Goal: Information Seeking & Learning: Learn about a topic

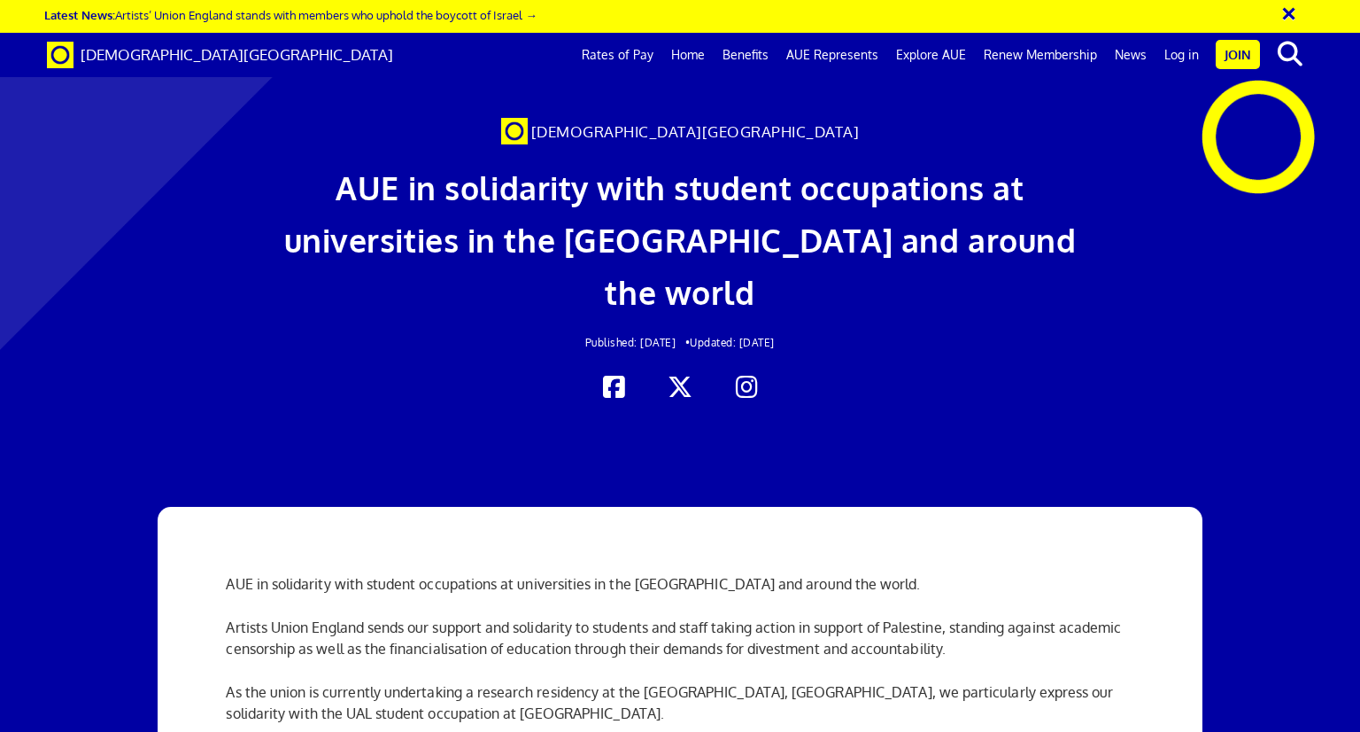
scroll to position [0, 13]
click at [1286, 10] on button "×" at bounding box center [1301, 10] width 44 height 29
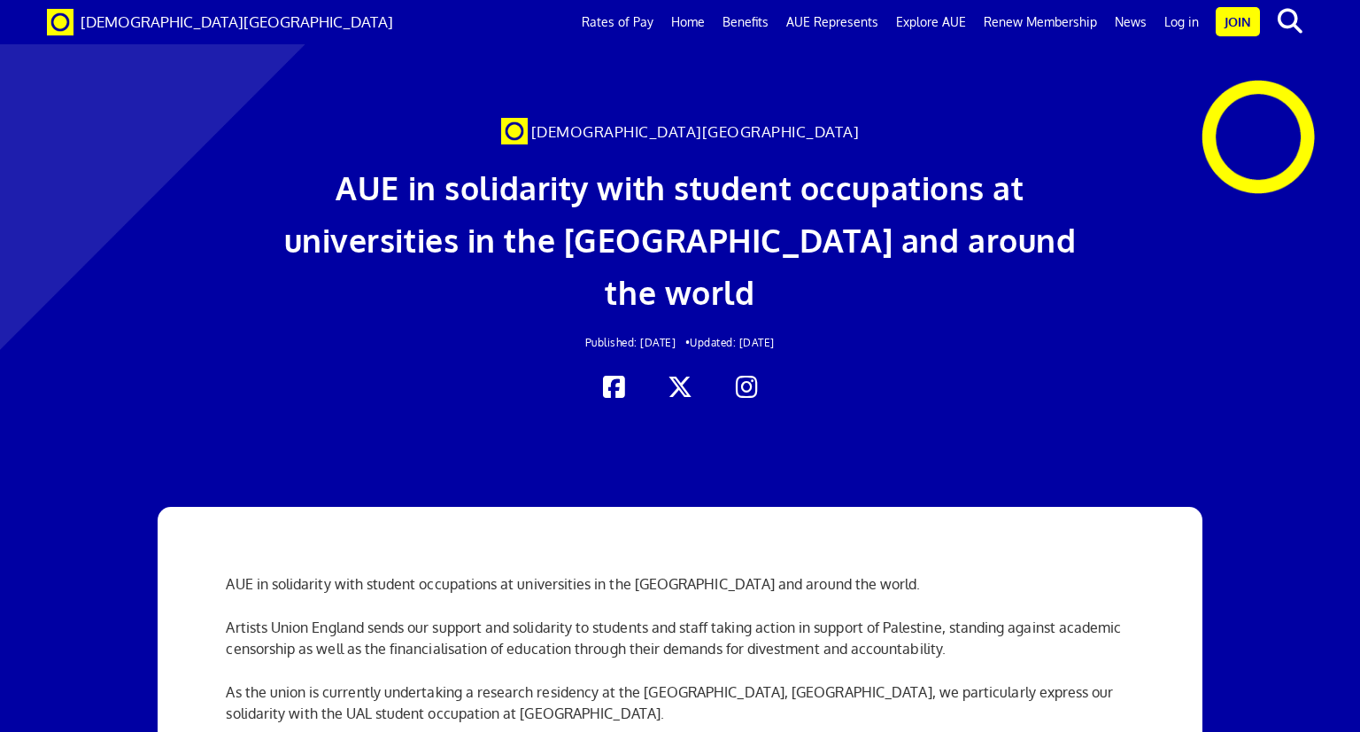
scroll to position [266, 0]
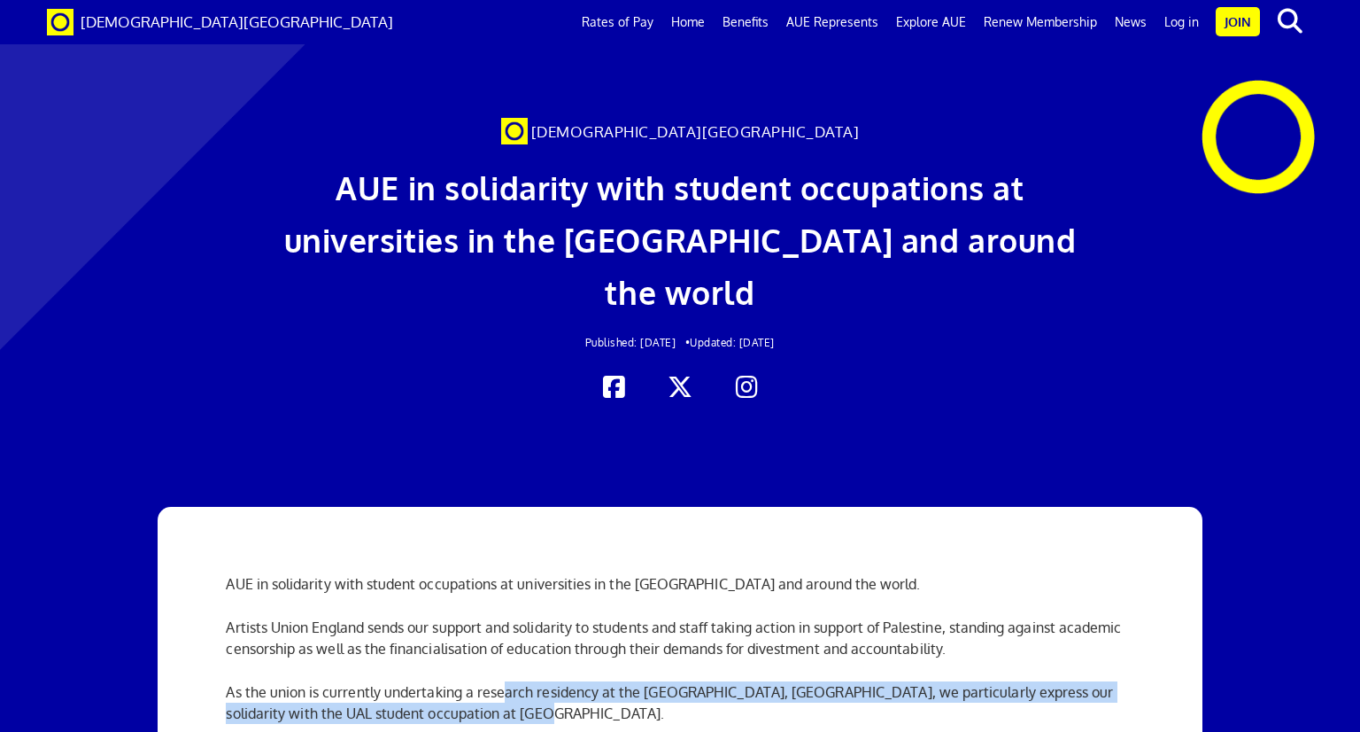
drag, startPoint x: 503, startPoint y: 379, endPoint x: 517, endPoint y: 386, distance: 15.8
click at [512, 681] on p "As the union is currently undertaking a research residency at the Chelsea Space…" at bounding box center [680, 702] width 908 height 43
click at [585, 681] on p "As the union is currently undertaking a research residency at the Chelsea Space…" at bounding box center [680, 702] width 908 height 43
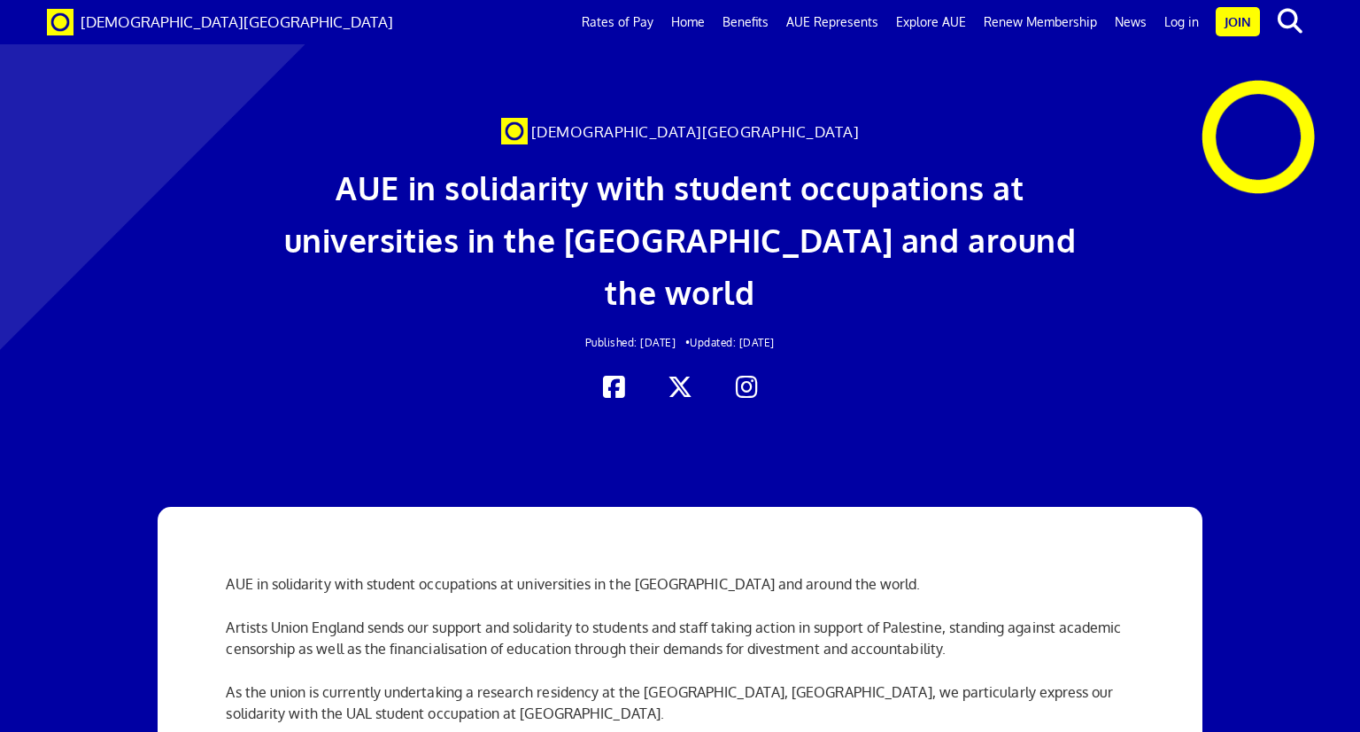
scroll to position [0, 0]
click at [678, 20] on link "Home" at bounding box center [687, 22] width 51 height 44
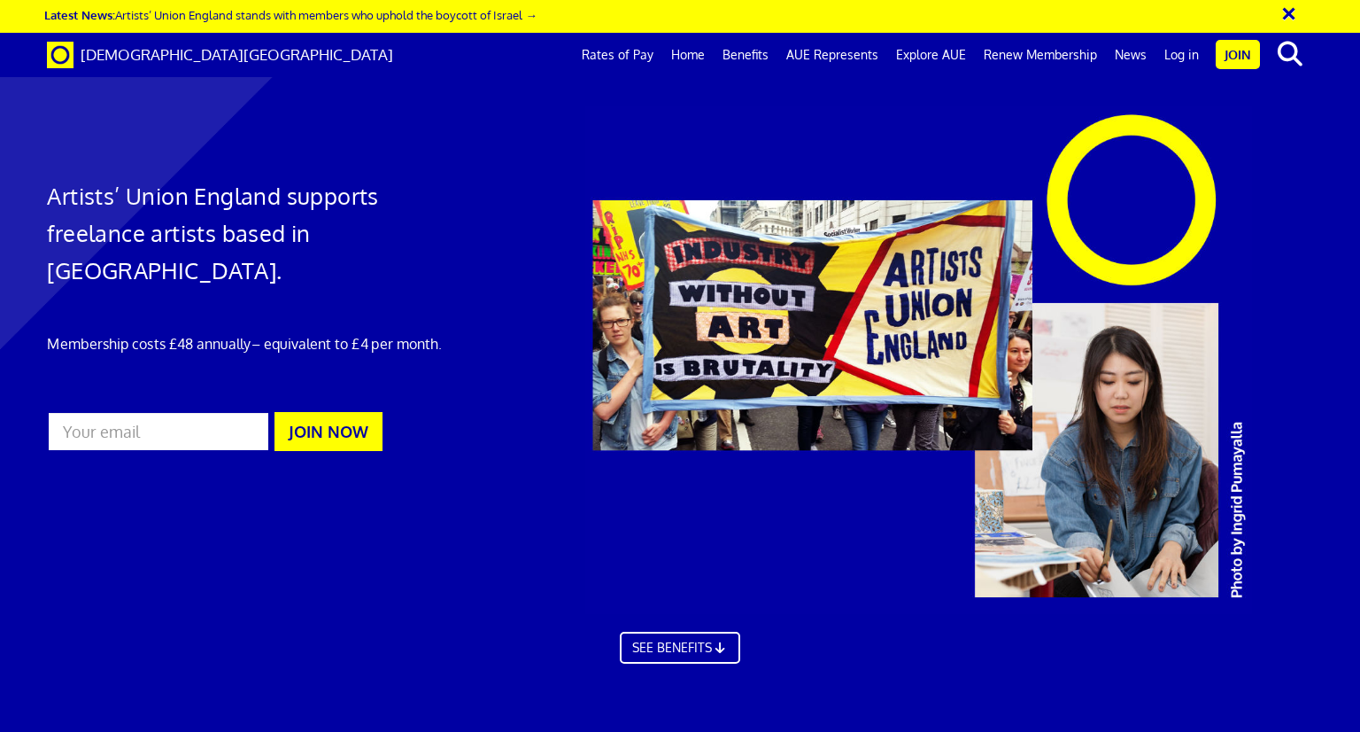
scroll to position [0, 13]
click at [1293, 6] on button "×" at bounding box center [1301, 10] width 44 height 29
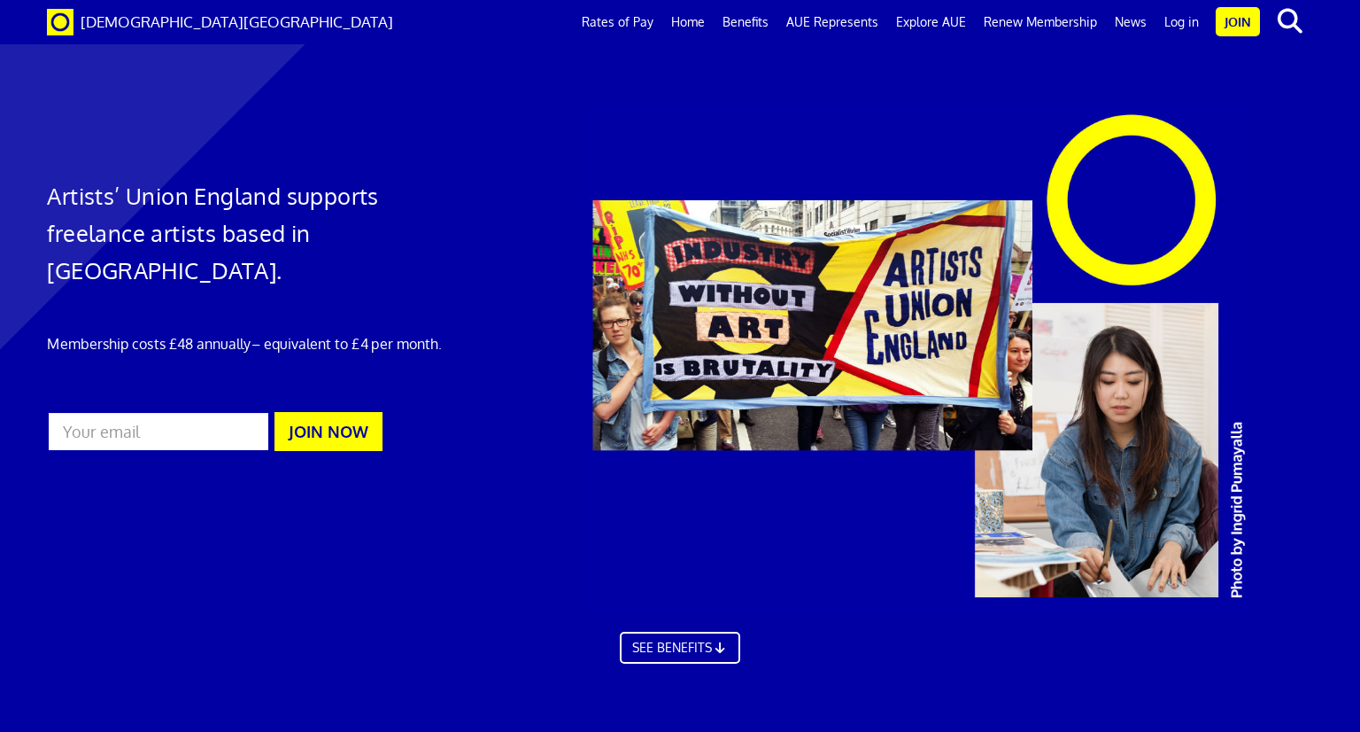
scroll to position [531, 0]
click at [613, 31] on link "Rates of Pay" at bounding box center [617, 22] width 89 height 44
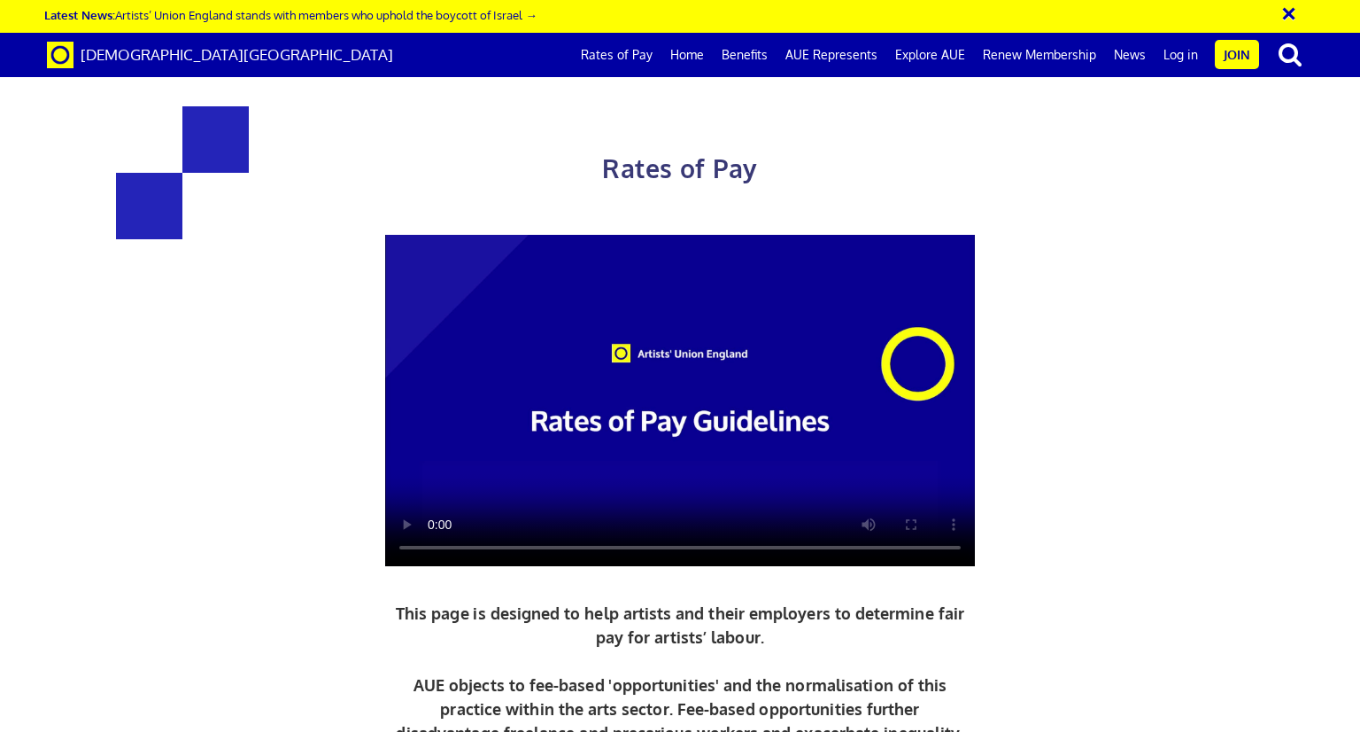
scroll to position [177, 0]
click at [656, 239] on video at bounding box center [680, 401] width 590 height 332
drag, startPoint x: 287, startPoint y: 238, endPoint x: 582, endPoint y: 426, distance: 349.6
